Goal: Contribute content: Add original content to the website for others to see

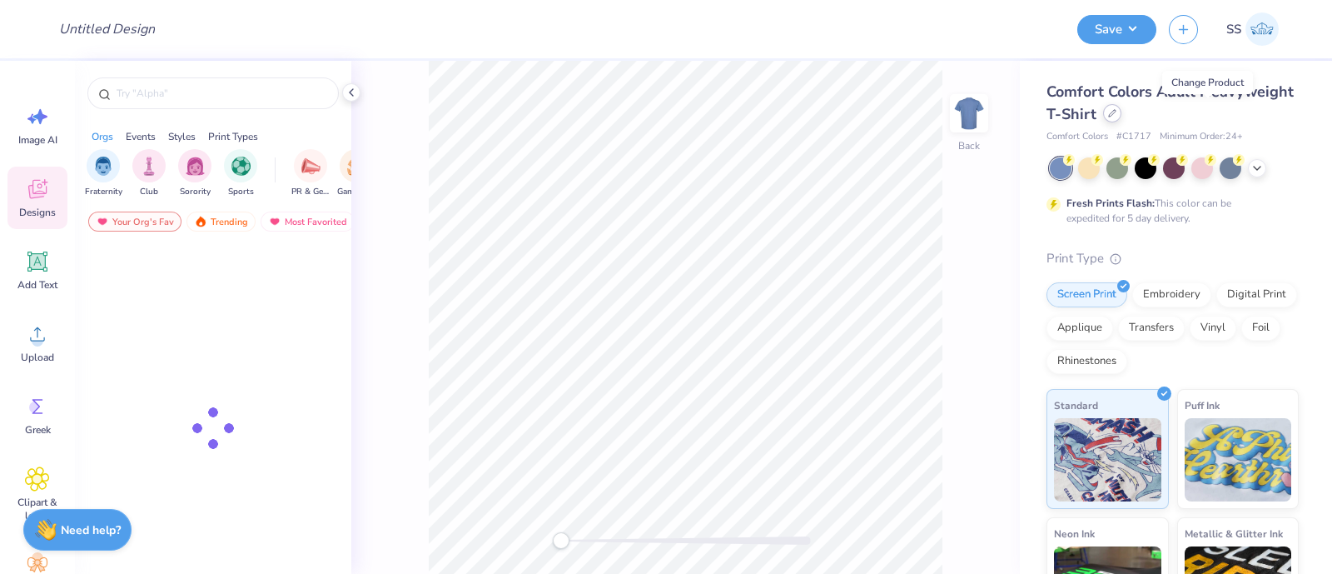
click at [1117, 115] on icon at bounding box center [1112, 113] width 8 height 8
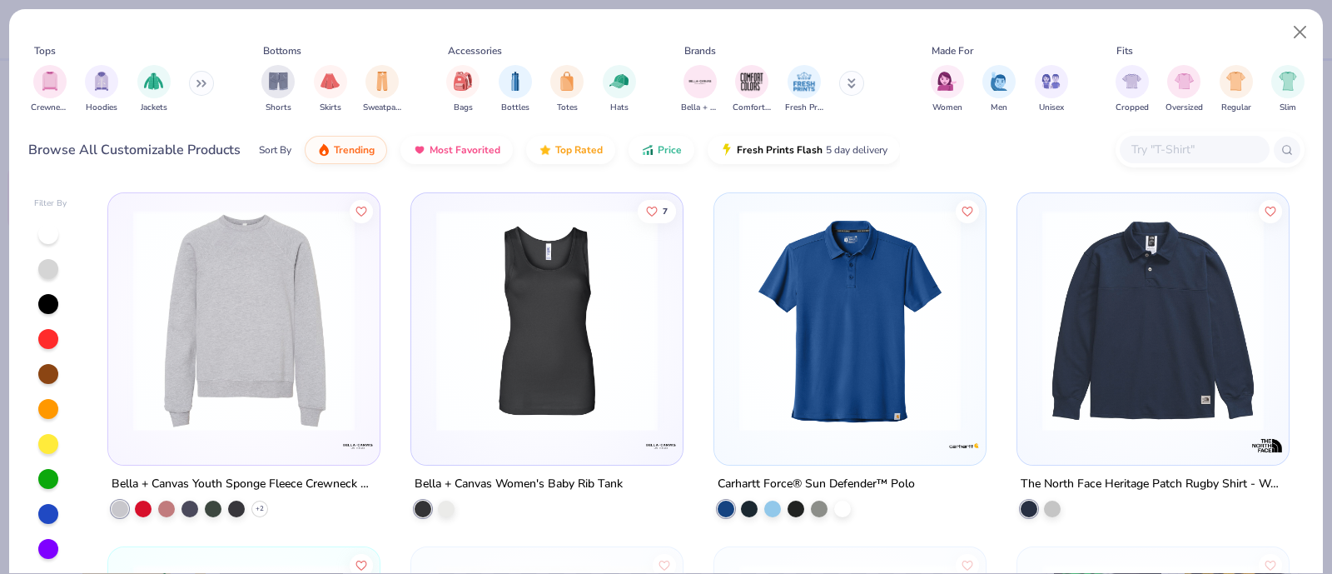
click at [1145, 147] on input "text" at bounding box center [1194, 149] width 128 height 19
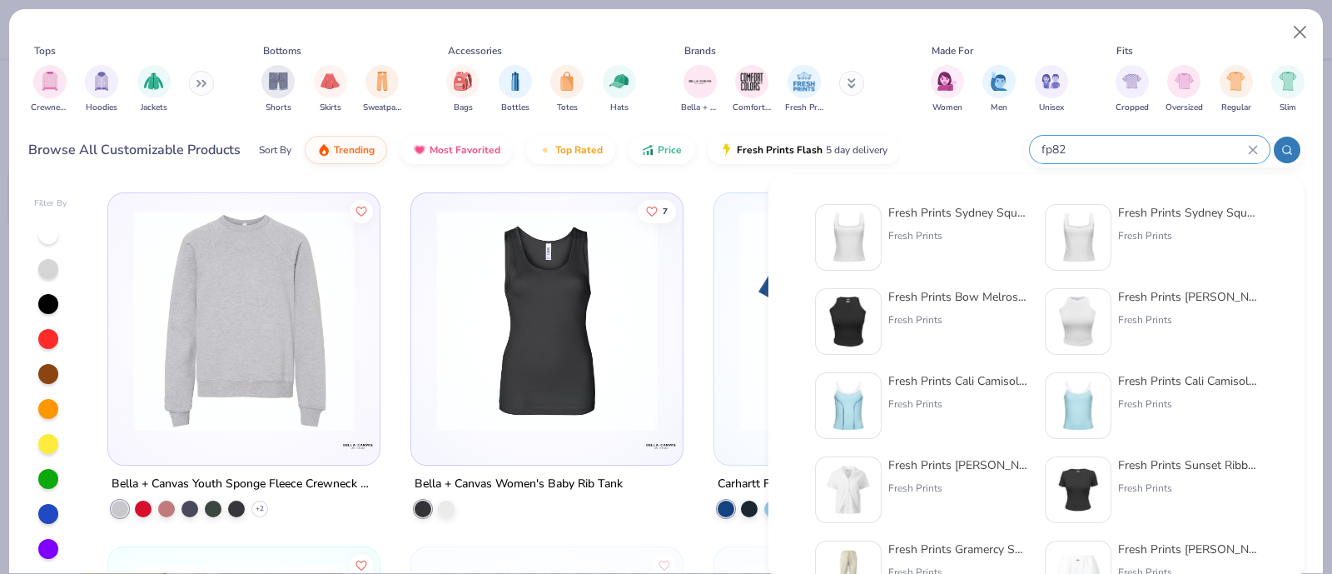
type input "fp82"
click at [950, 214] on div "Fresh Prints Sydney Square Neck Tank Top" at bounding box center [958, 212] width 140 height 17
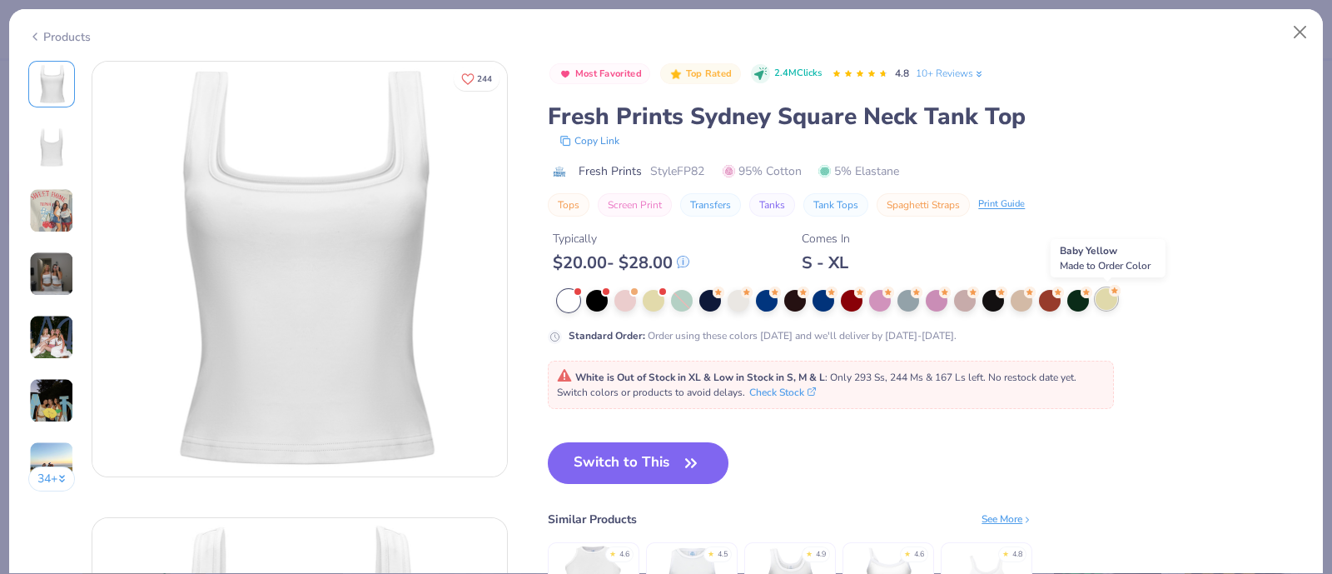
click at [1102, 300] on div at bounding box center [1107, 299] width 22 height 22
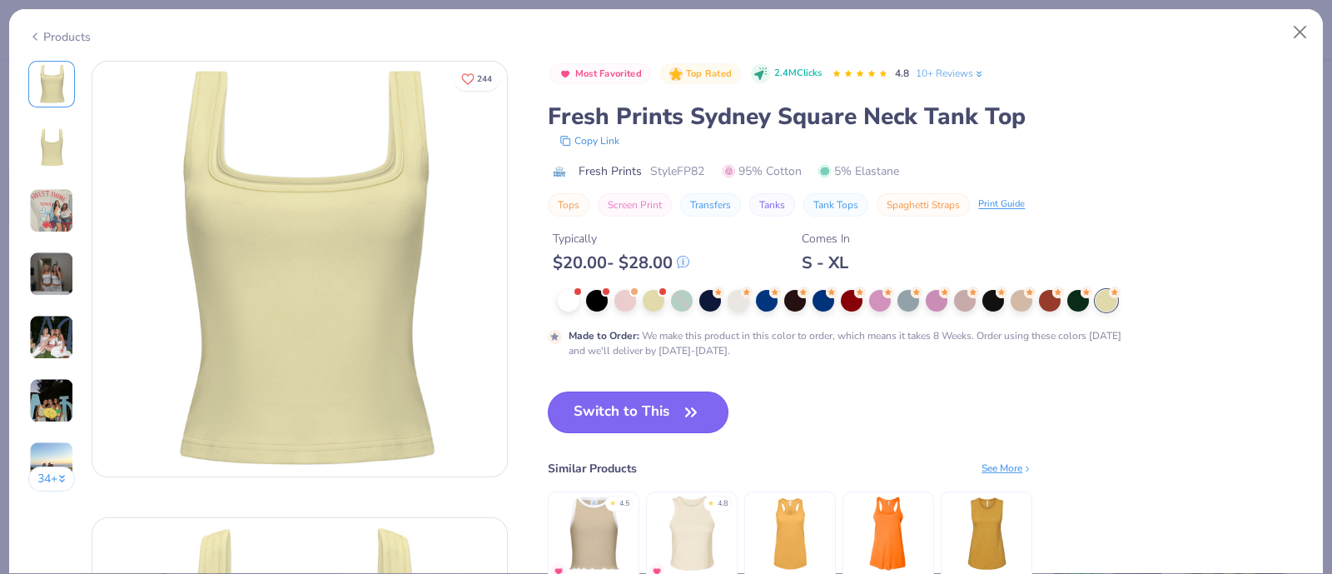
click at [655, 414] on button "Switch to This" at bounding box center [638, 412] width 181 height 42
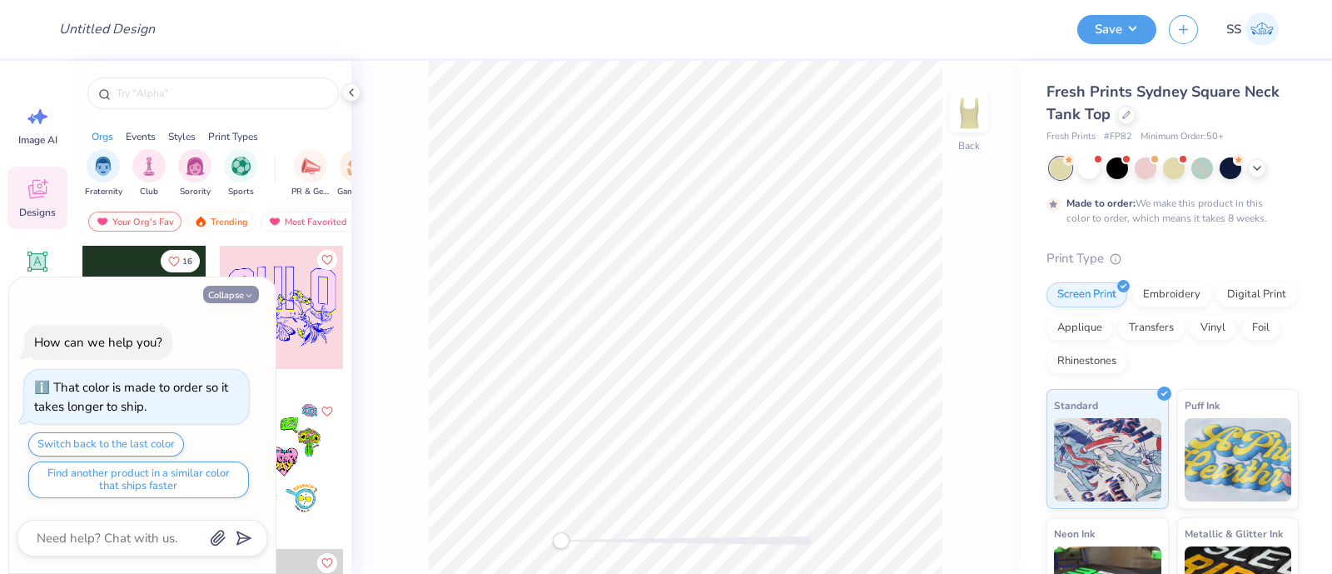
click at [242, 292] on button "Collapse" at bounding box center [231, 294] width 56 height 17
type textarea "x"
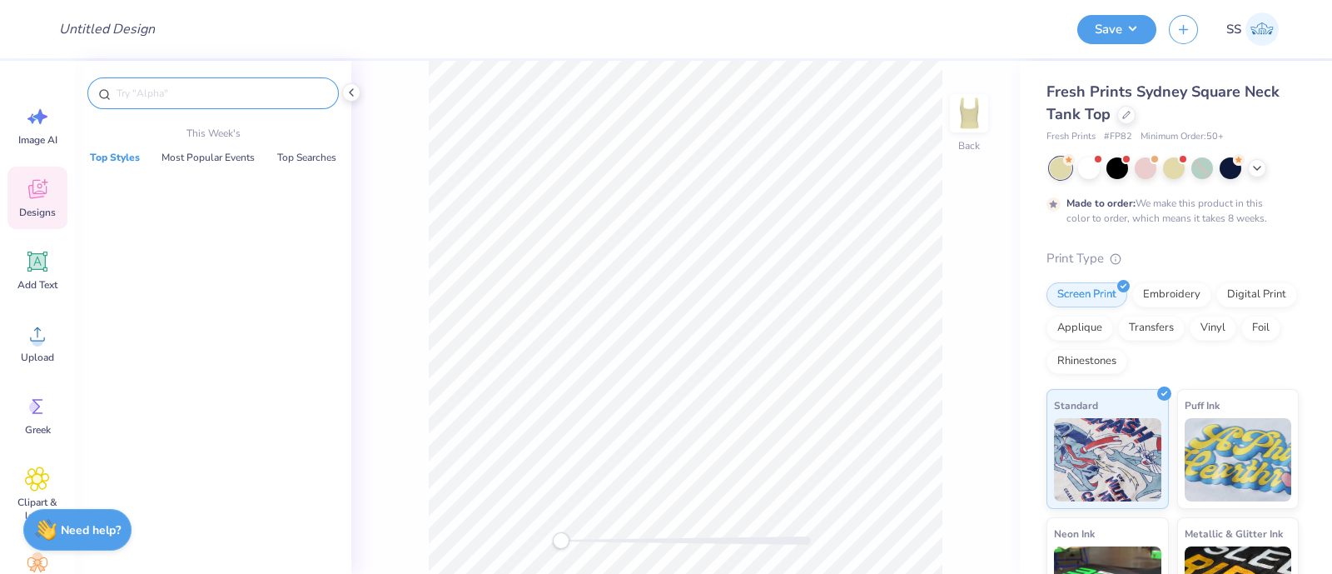
click at [175, 92] on input "text" at bounding box center [221, 93] width 213 height 17
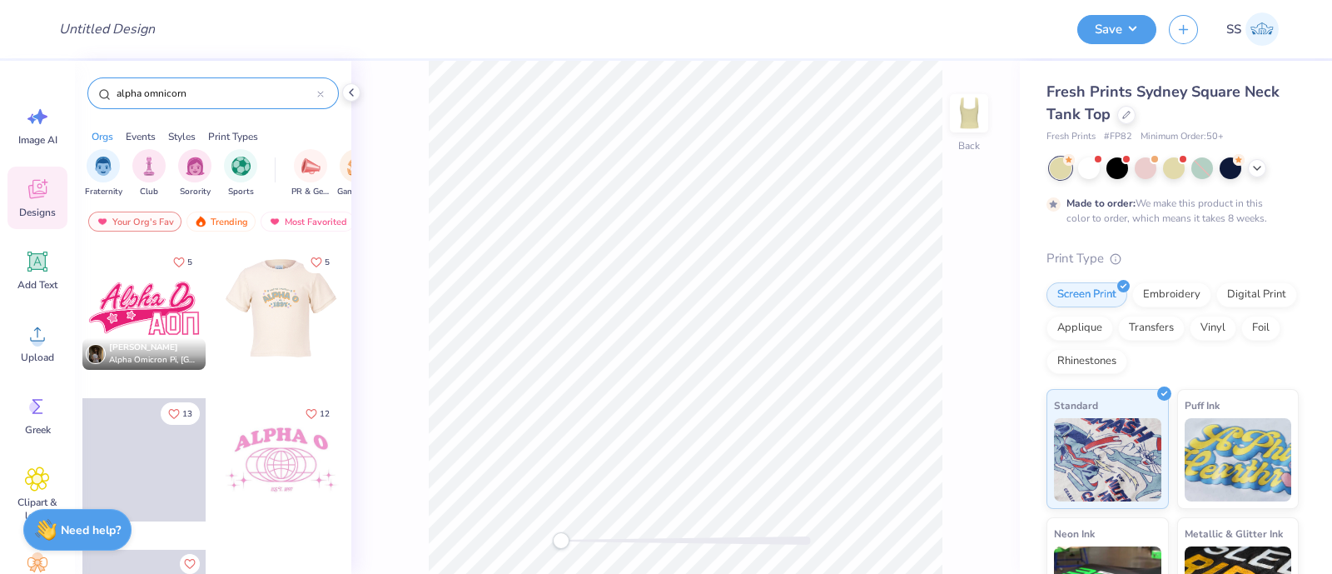
scroll to position [2273, 0]
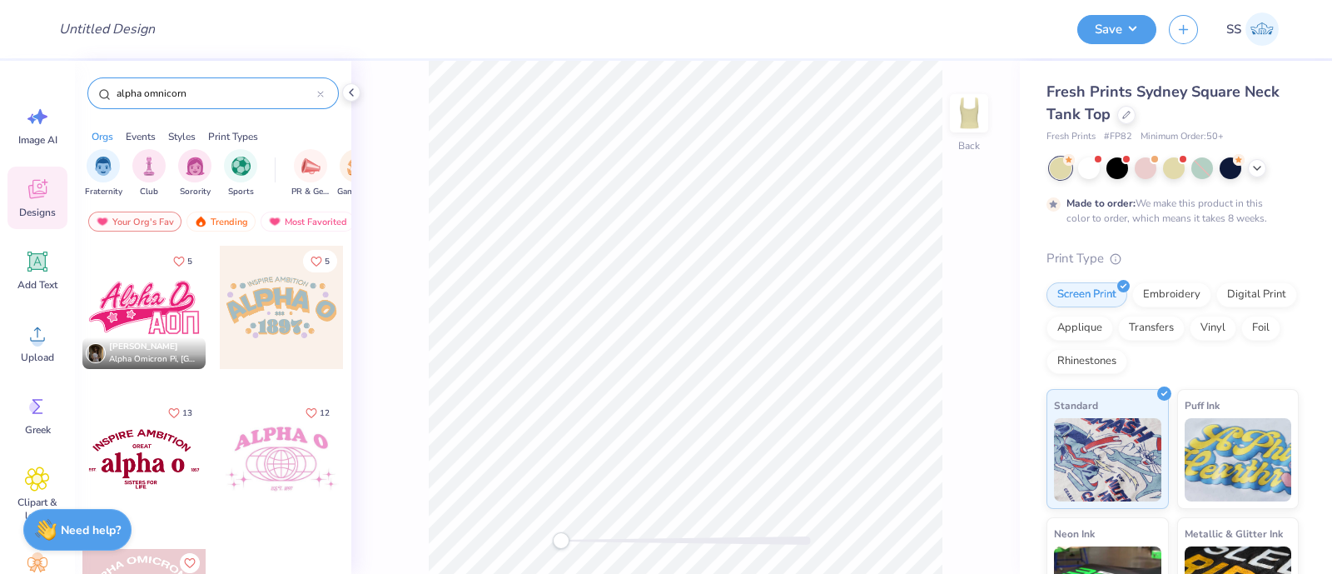
paste input "1590809"
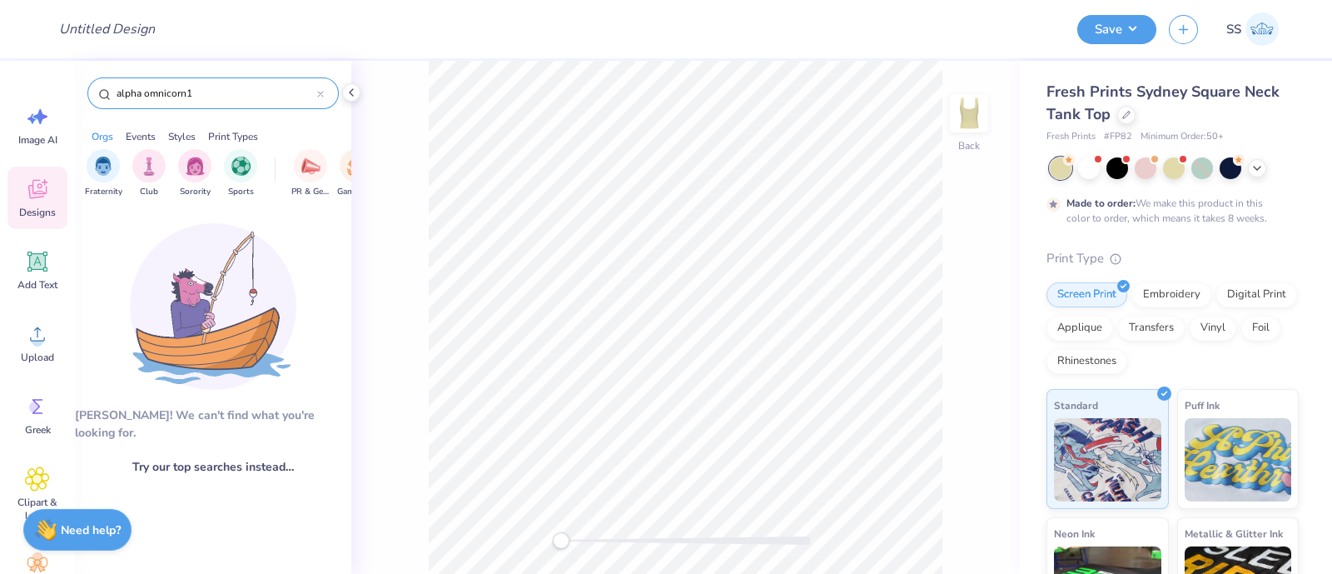
type input "alpha omnicorn"
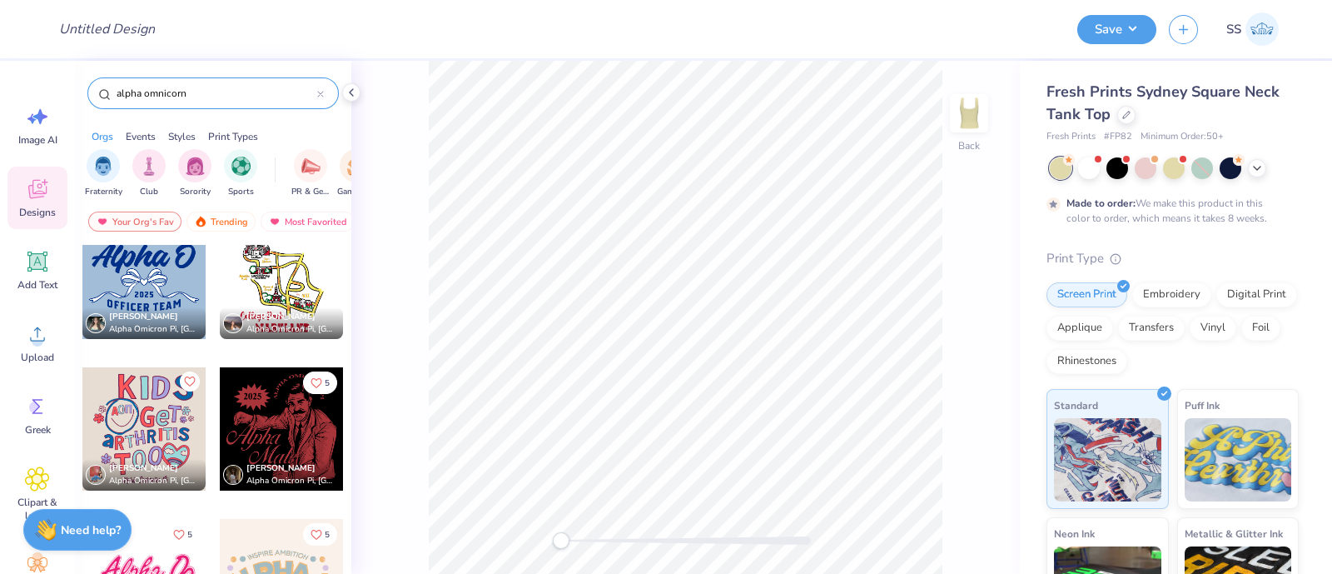
scroll to position [2002, 0]
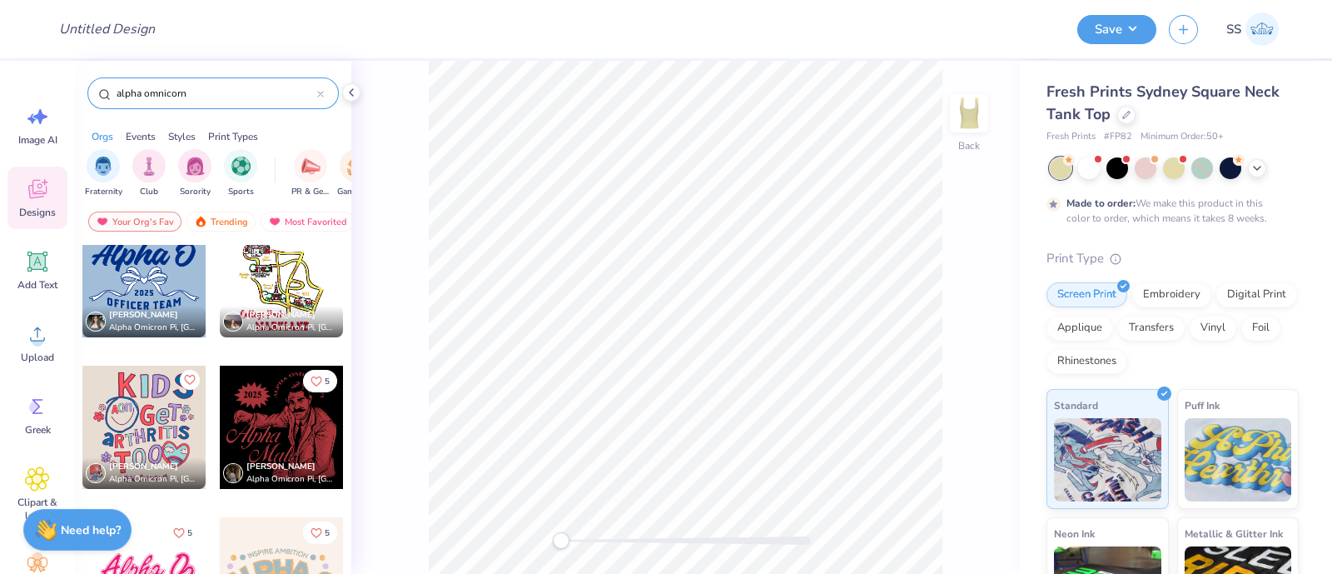
click at [139, 415] on div at bounding box center [143, 427] width 123 height 123
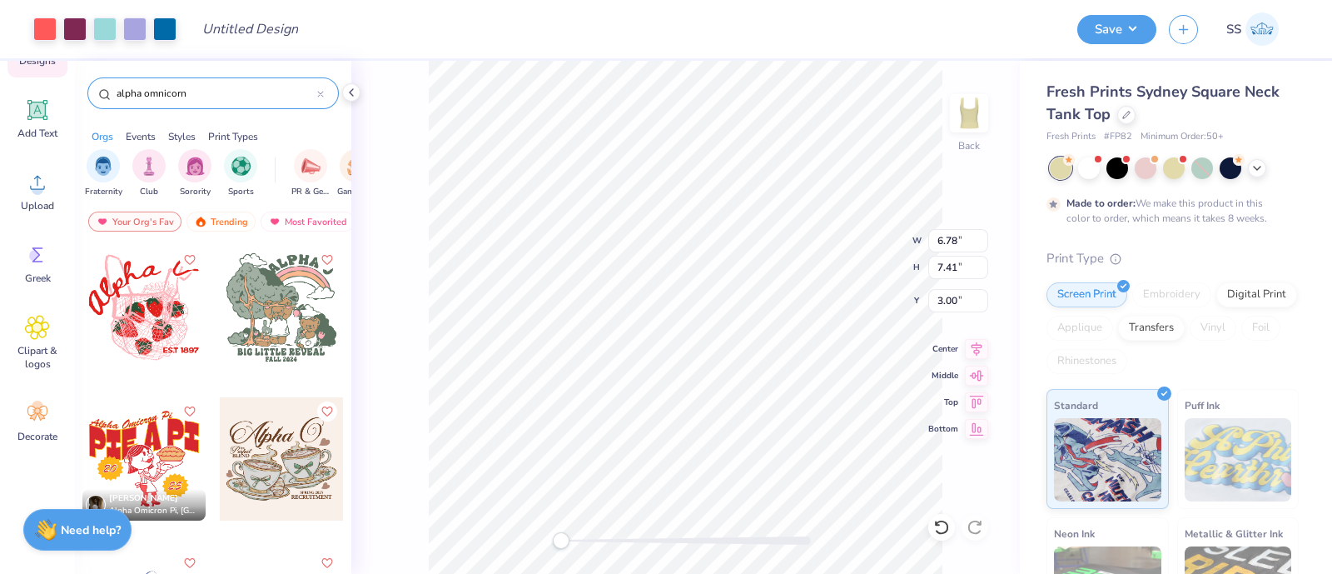
scroll to position [155, 0]
click at [238, 30] on input "Design Title" at bounding box center [270, 28] width 163 height 33
type input "Lucky to be a DZ"
click at [29, 415] on icon at bounding box center [37, 409] width 25 height 25
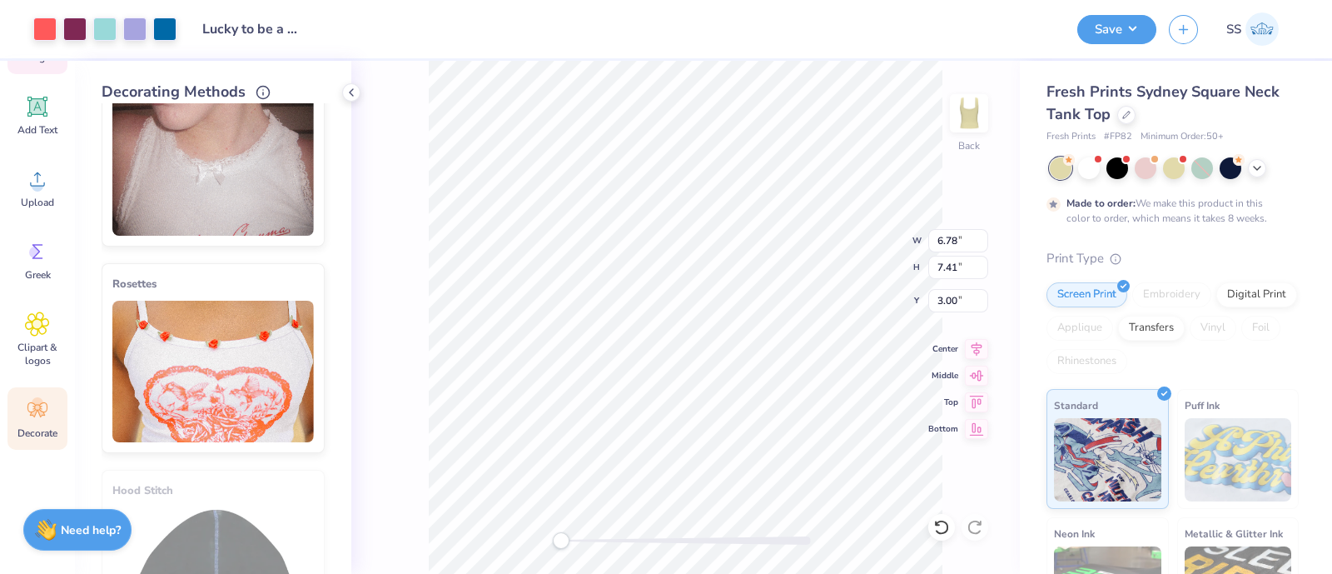
scroll to position [0, 0]
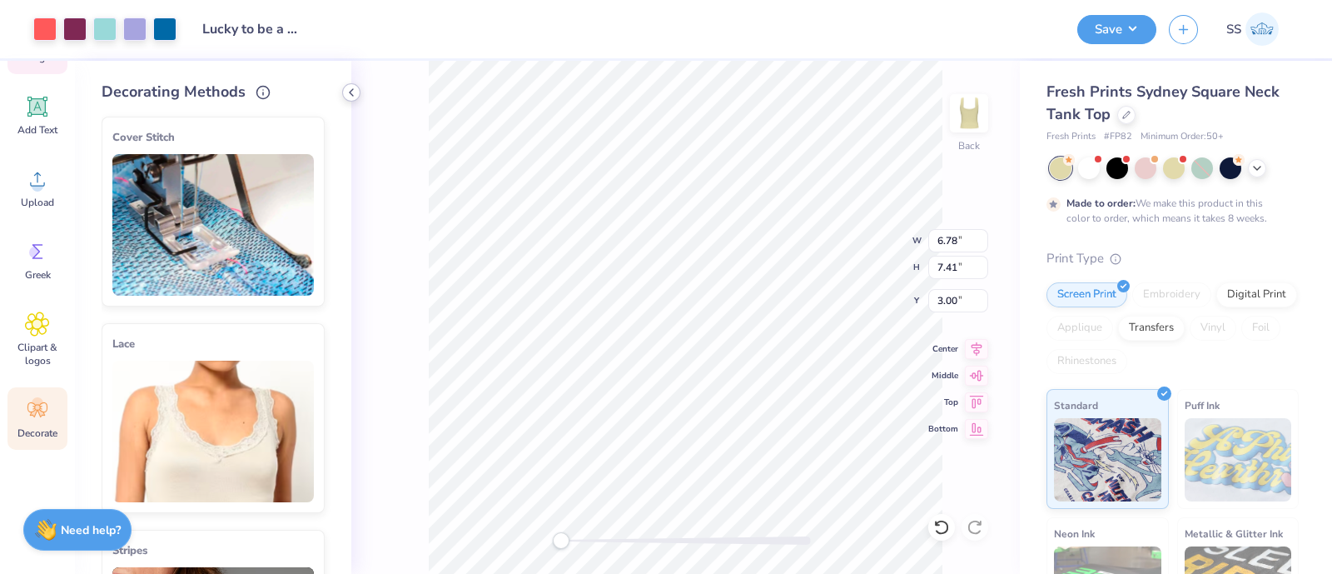
click at [346, 87] on icon at bounding box center [351, 92] width 13 height 13
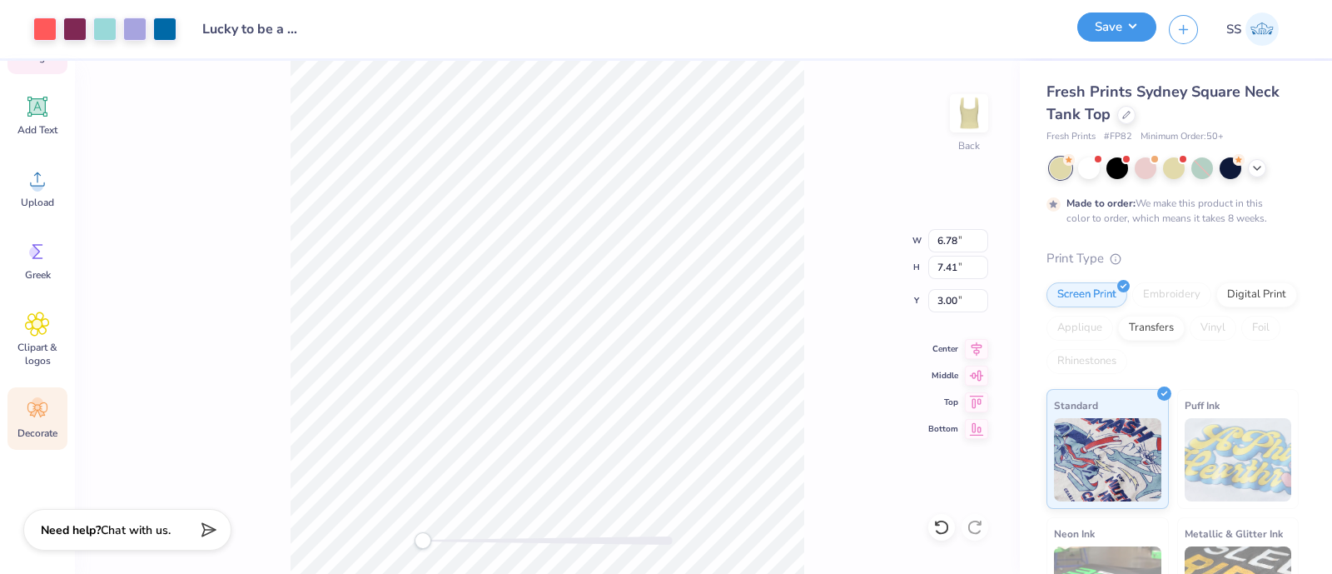
click at [1101, 32] on button "Save" at bounding box center [1116, 26] width 79 height 29
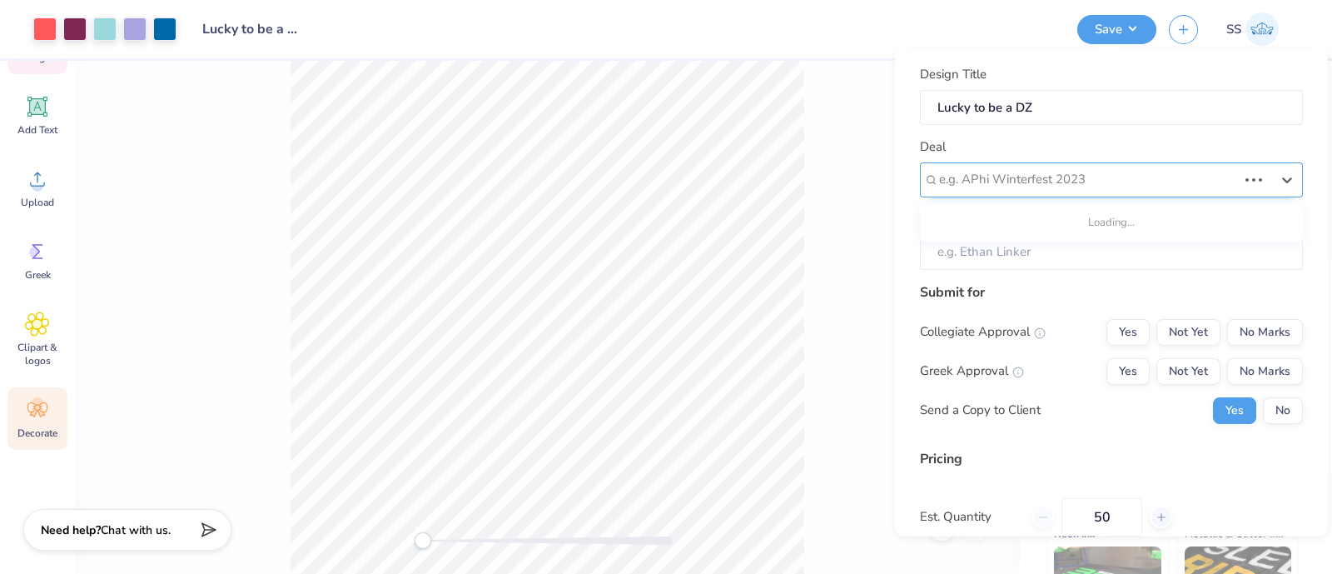
click at [1037, 169] on div at bounding box center [1088, 179] width 298 height 22
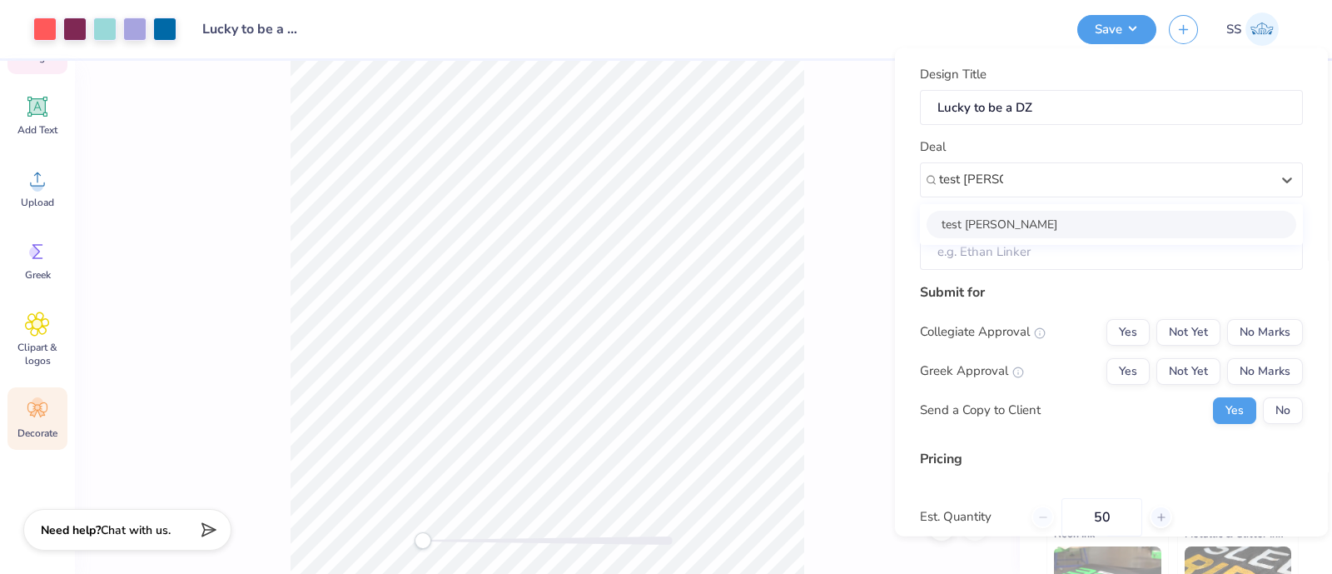
click at [1033, 221] on div "test [PERSON_NAME]" at bounding box center [1112, 223] width 370 height 27
type input "test [PERSON_NAME]"
type input "Test Shef"
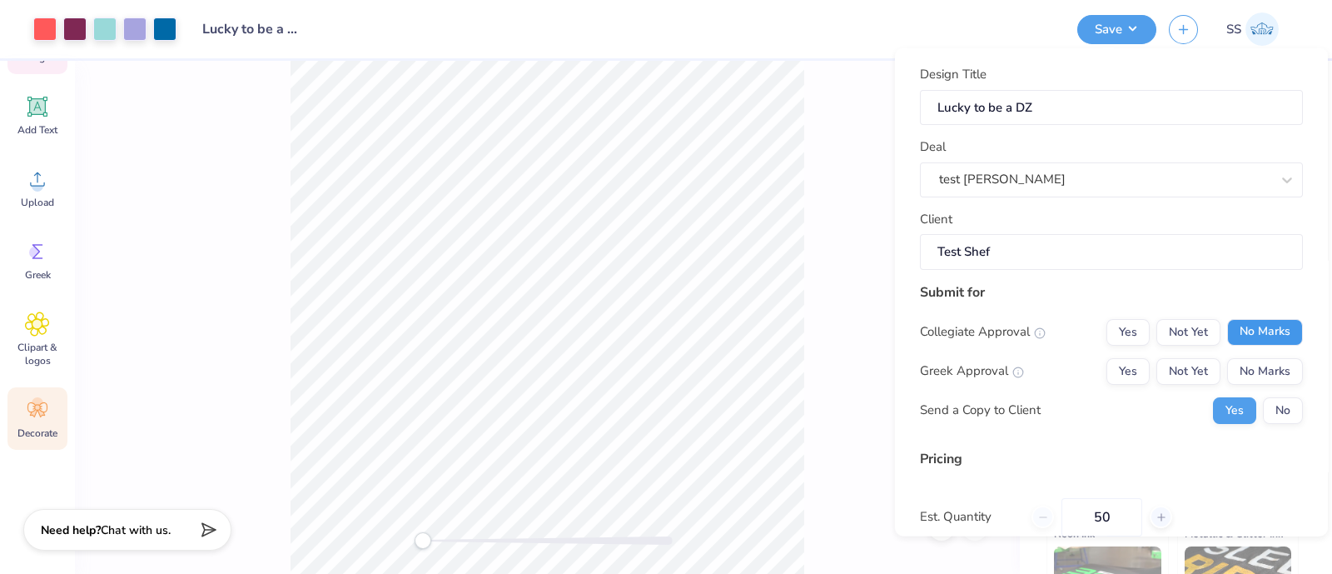
click at [1242, 343] on button "No Marks" at bounding box center [1265, 331] width 76 height 27
click at [1125, 370] on button "Yes" at bounding box center [1128, 370] width 43 height 27
type input "$32.91"
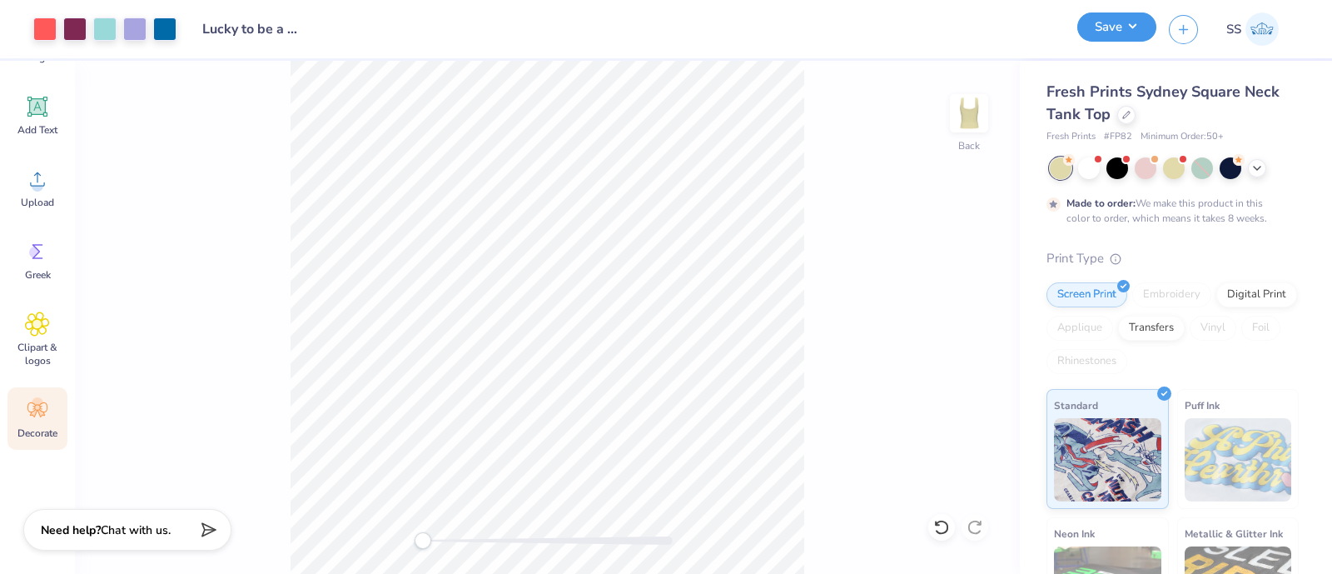
click at [1112, 26] on button "Save" at bounding box center [1116, 26] width 79 height 29
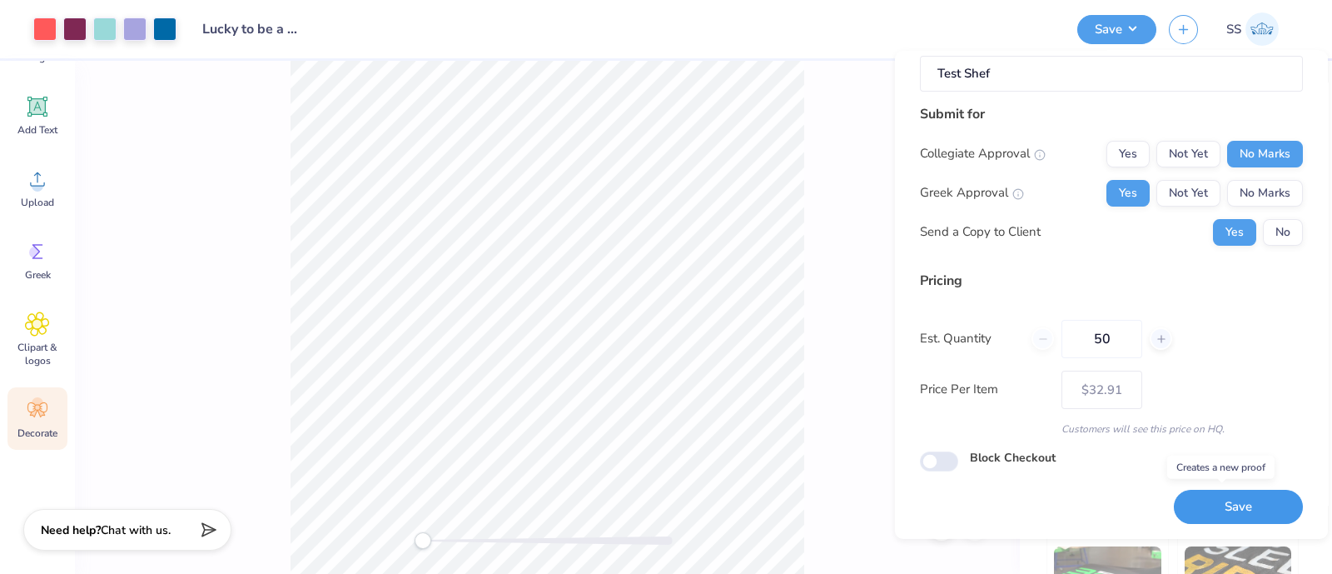
click at [1225, 505] on button "Save" at bounding box center [1238, 507] width 129 height 34
type input "$32.91"
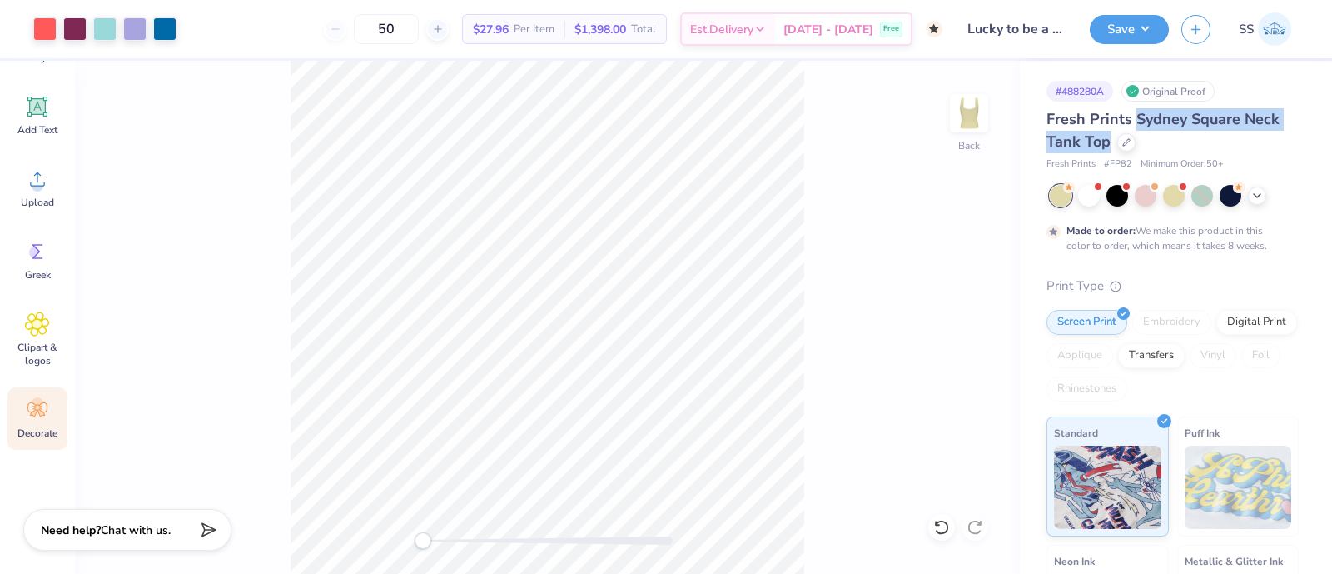
drag, startPoint x: 1133, startPoint y: 122, endPoint x: 1111, endPoint y: 143, distance: 31.2
click at [1111, 143] on div "Fresh Prints Sydney Square Neck Tank Top" at bounding box center [1173, 130] width 252 height 45
copy span "Sydney Square Neck Tank Top"
